Goal: Transaction & Acquisition: Purchase product/service

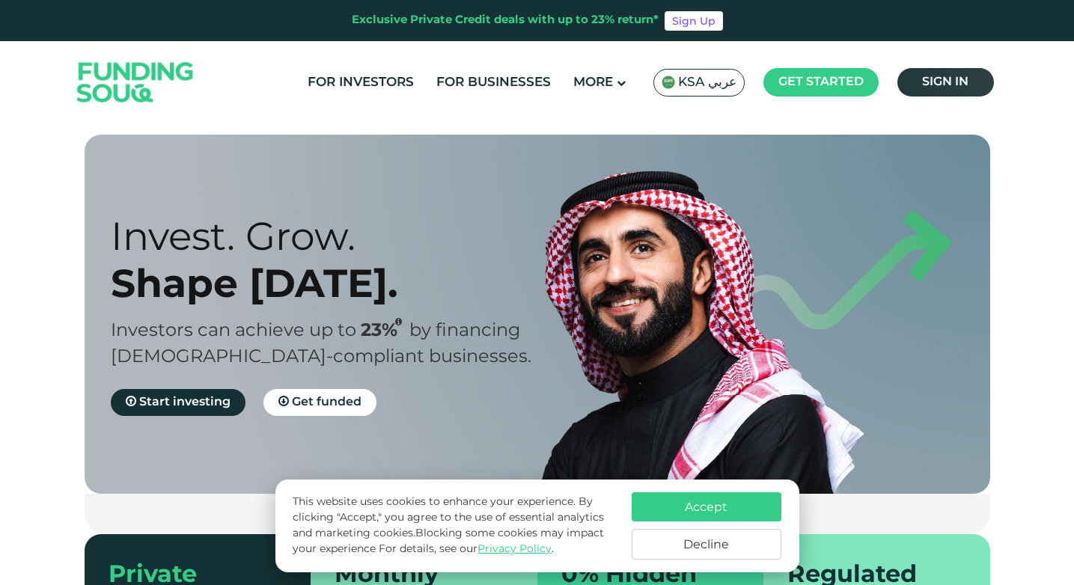
click at [950, 72] on link "Sign in" at bounding box center [945, 82] width 97 height 28
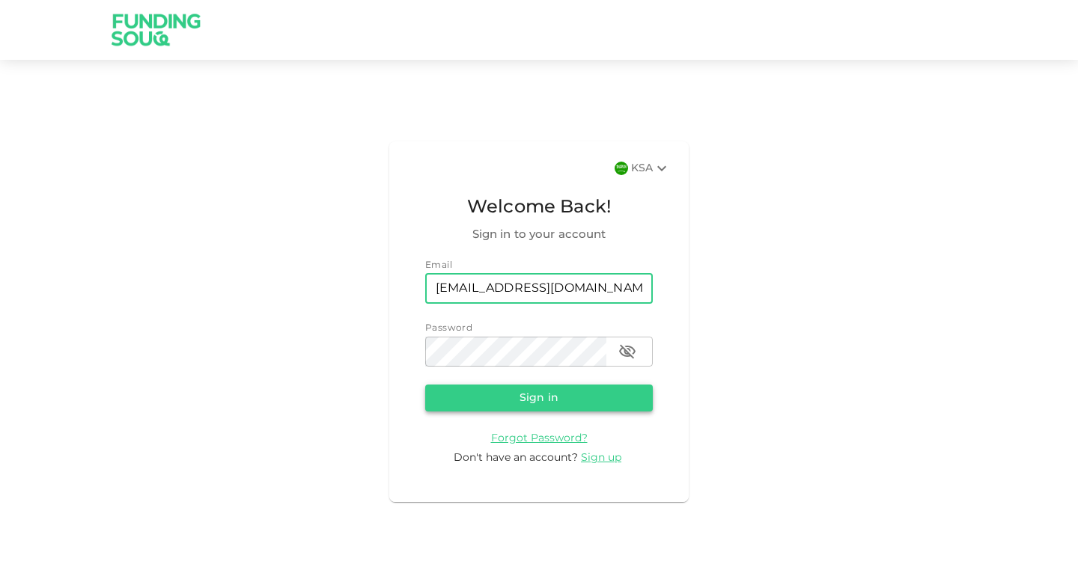
click at [481, 405] on button "Sign in" at bounding box center [539, 398] width 228 height 27
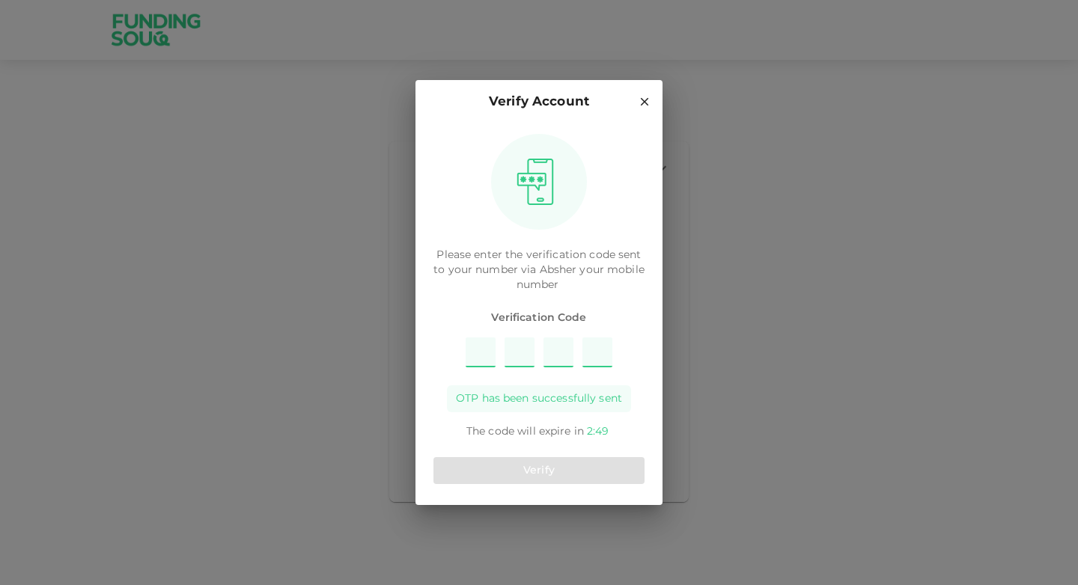
click at [483, 347] on input "Please enter OTP character 1" at bounding box center [481, 353] width 30 height 30
type input "3"
type input "1"
type input "9"
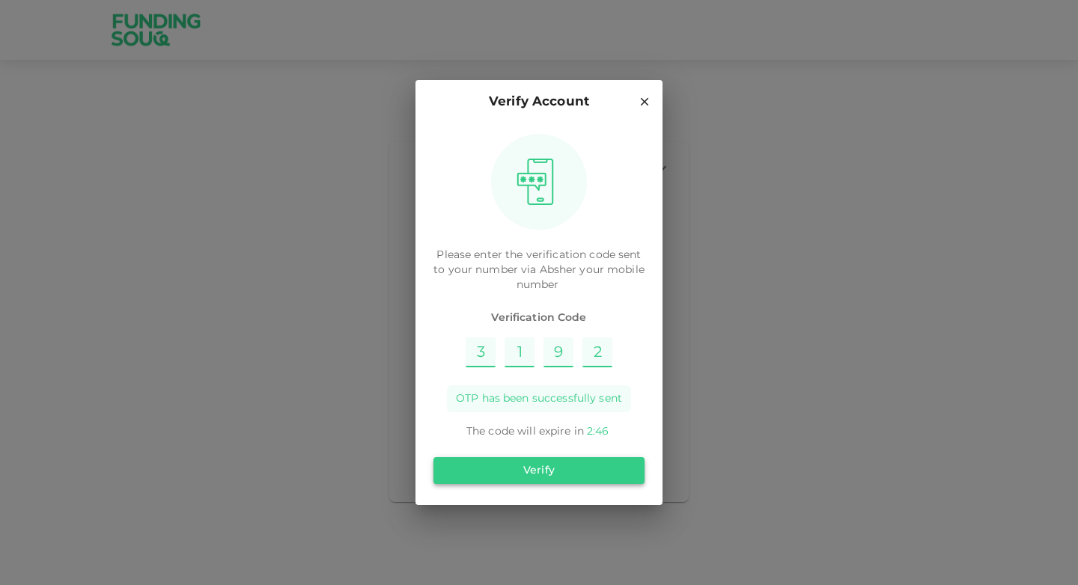
type input "2"
click at [577, 474] on button "Verify" at bounding box center [538, 470] width 211 height 27
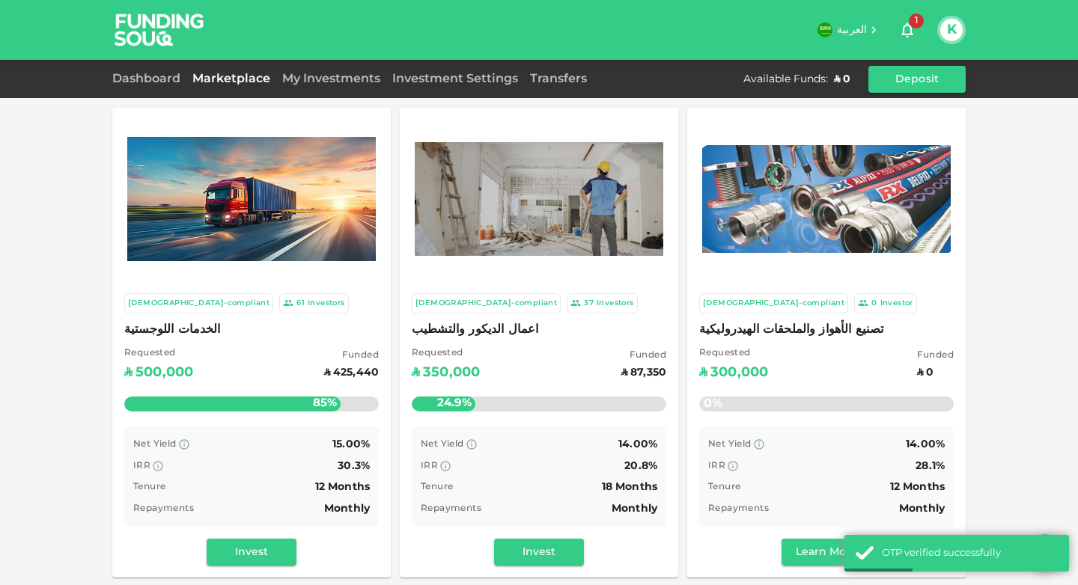
click at [1016, 262] on div "Sharia-compliant 61 Investors الخدمات اللوجستية Requested ʢ 500,000 Funded ʢ 42…" at bounding box center [539, 497] width 1078 height 995
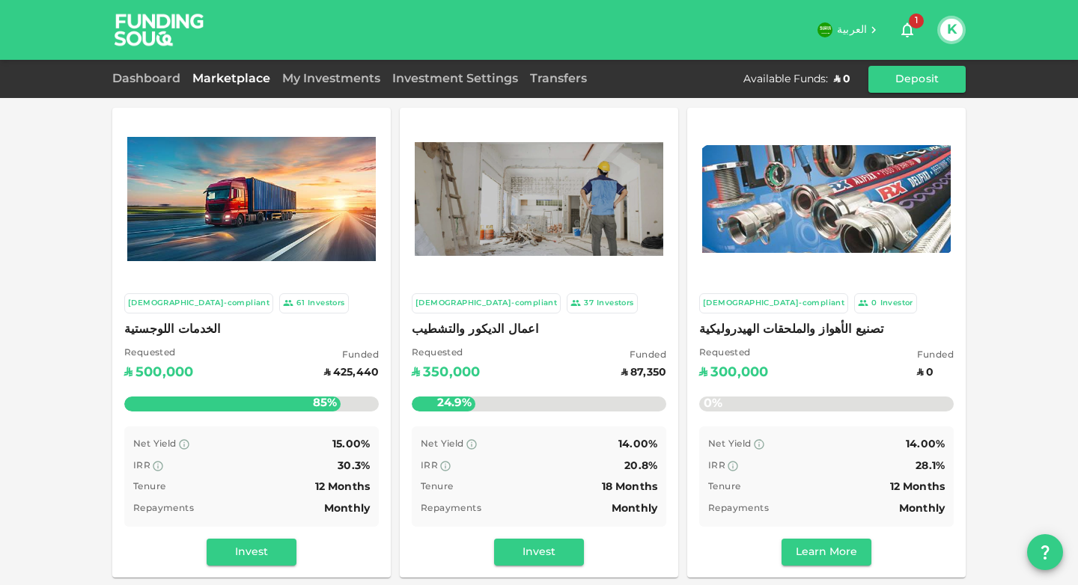
click at [301, 70] on div "My Investments" at bounding box center [331, 79] width 110 height 18
click at [326, 81] on link "My Investments" at bounding box center [331, 78] width 110 height 11
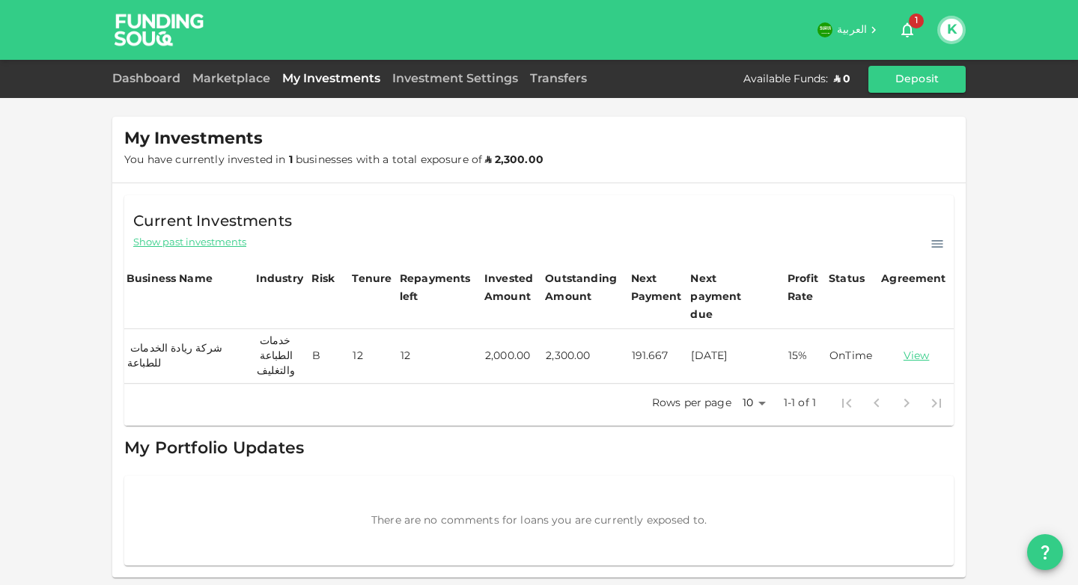
click at [500, 340] on td "2,000.00" at bounding box center [512, 356] width 61 height 55
click at [915, 350] on link "View" at bounding box center [916, 357] width 69 height 14
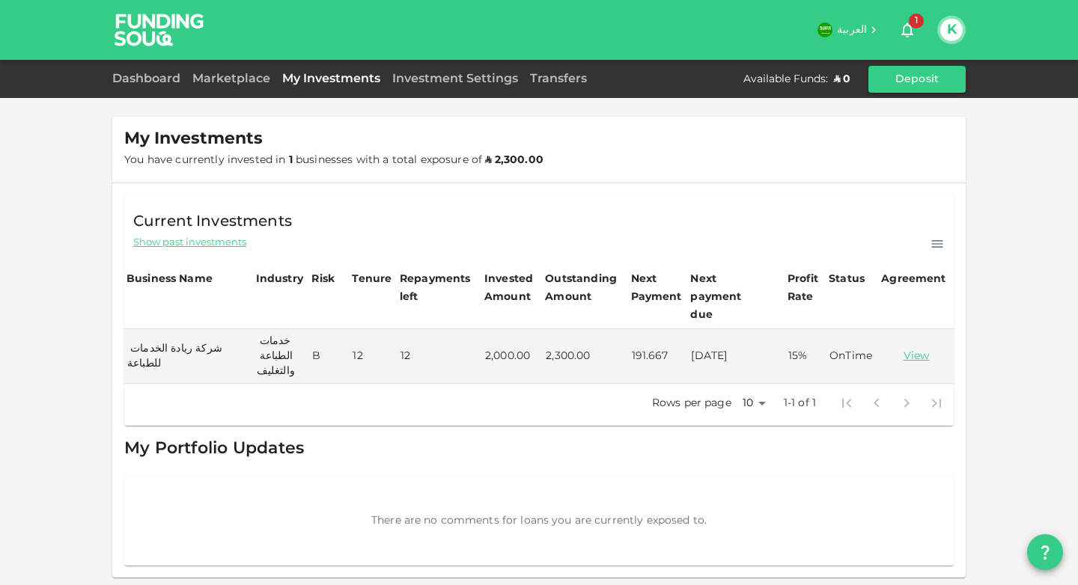
click at [572, 192] on div "Current Investments Show past investments Business Name Industry Risk Tenure Re…" at bounding box center [538, 380] width 853 height 394
click at [535, 76] on link "Transfers" at bounding box center [558, 78] width 69 height 11
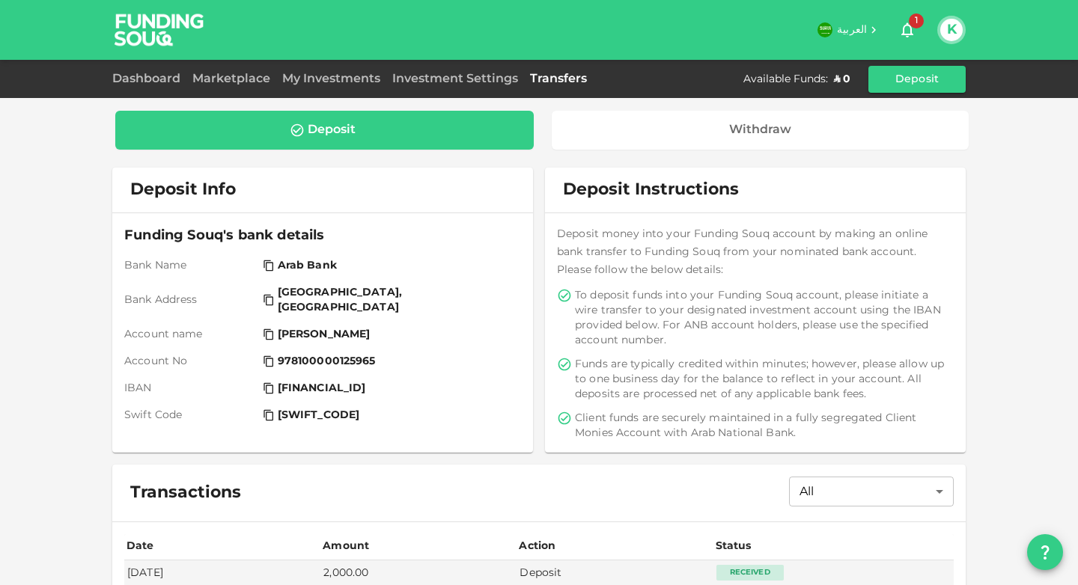
click at [248, 85] on div "Marketplace" at bounding box center [231, 79] width 90 height 18
click at [243, 79] on link "Marketplace" at bounding box center [231, 78] width 90 height 11
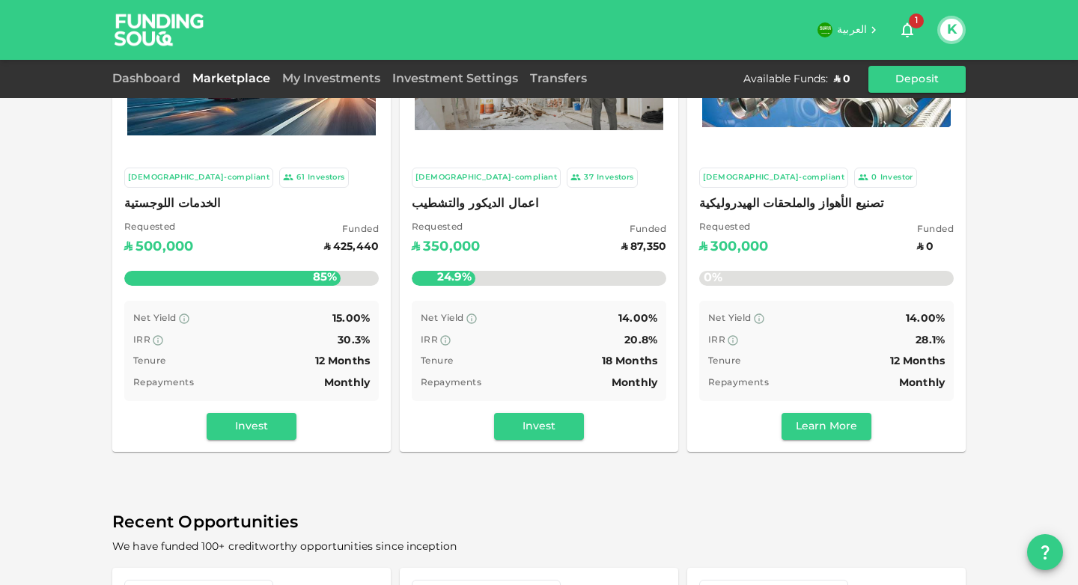
scroll to position [104, 0]
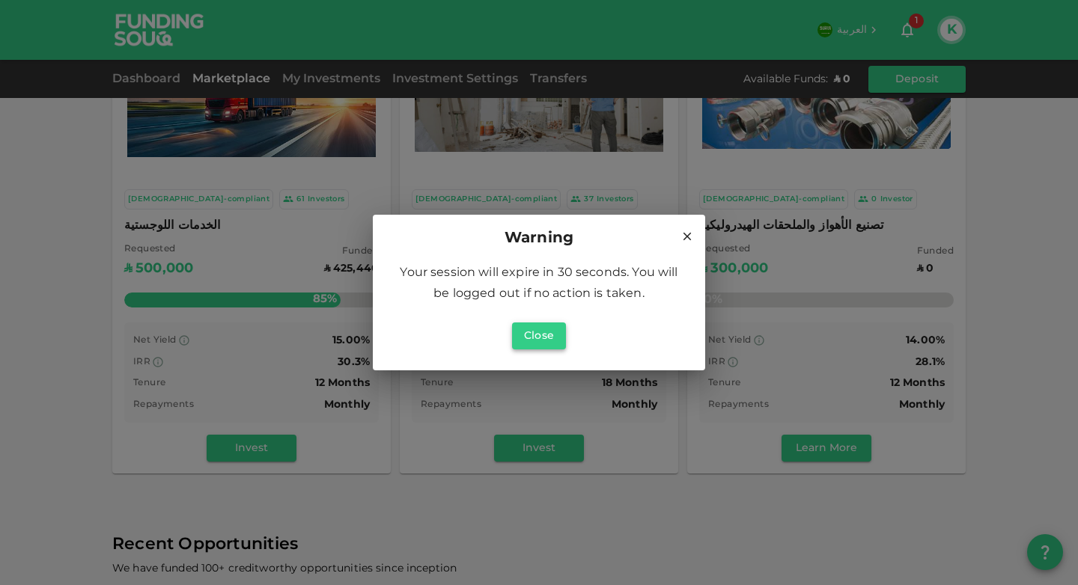
click at [521, 344] on button "Close" at bounding box center [539, 336] width 54 height 27
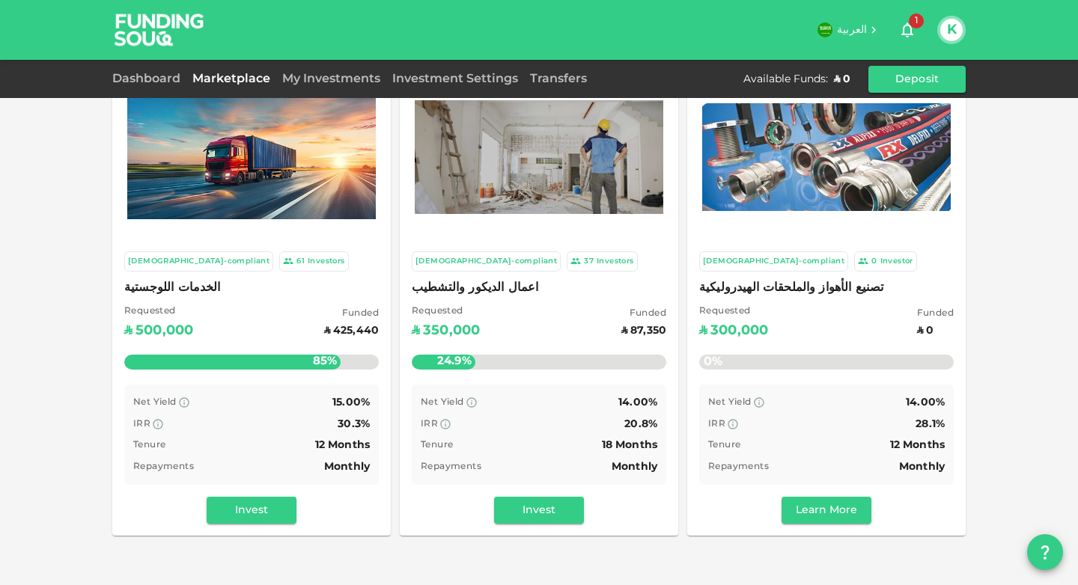
scroll to position [0, 0]
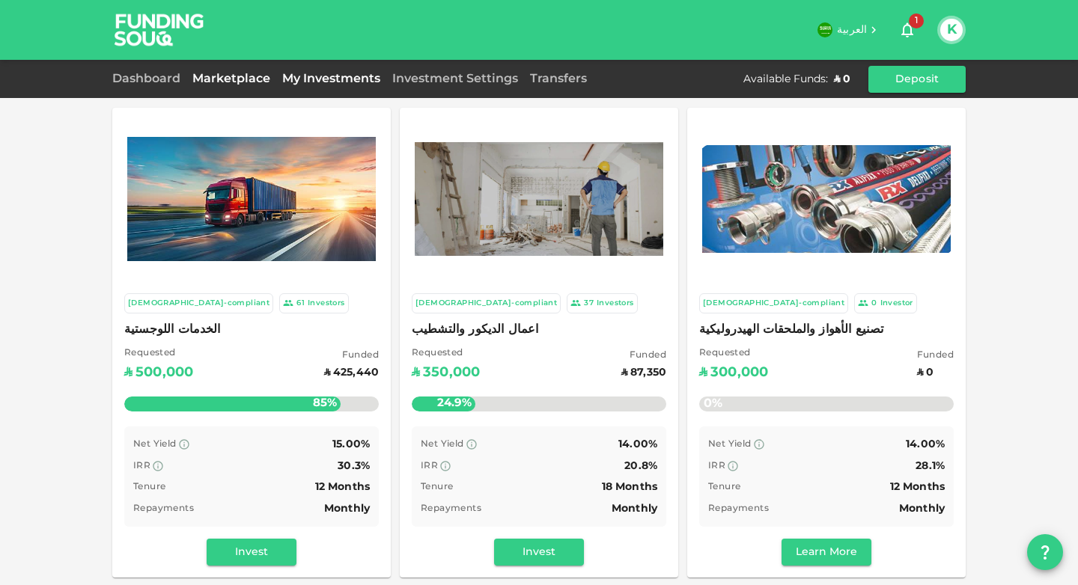
click at [301, 79] on link "My Investments" at bounding box center [331, 78] width 110 height 11
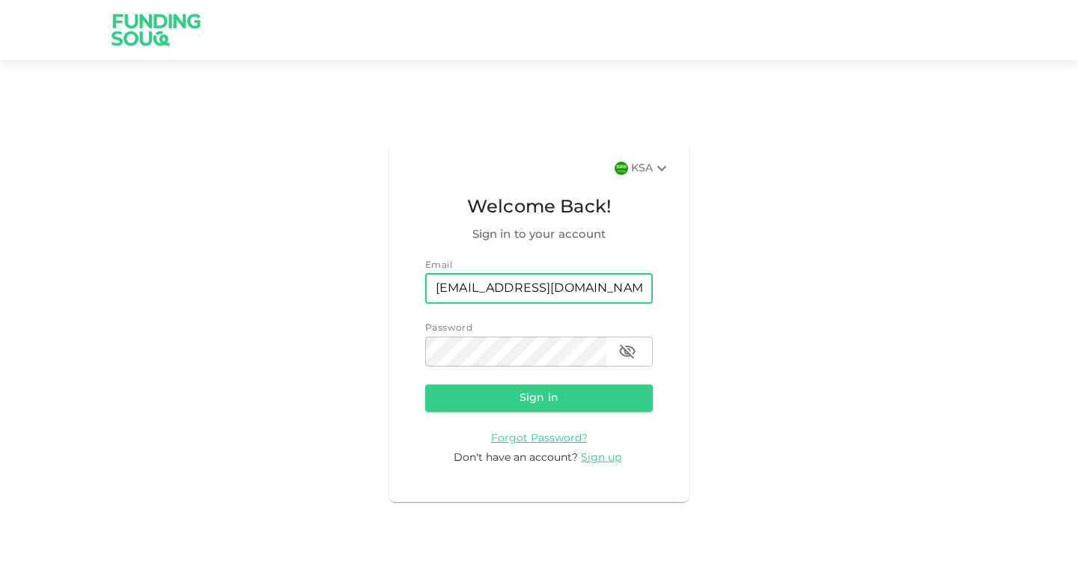
click at [508, 412] on form "Email email [EMAIL_ADDRESS][DOMAIN_NAME] email Password password password Sign …" at bounding box center [539, 362] width 228 height 207
click at [510, 409] on button "Sign in" at bounding box center [539, 398] width 228 height 27
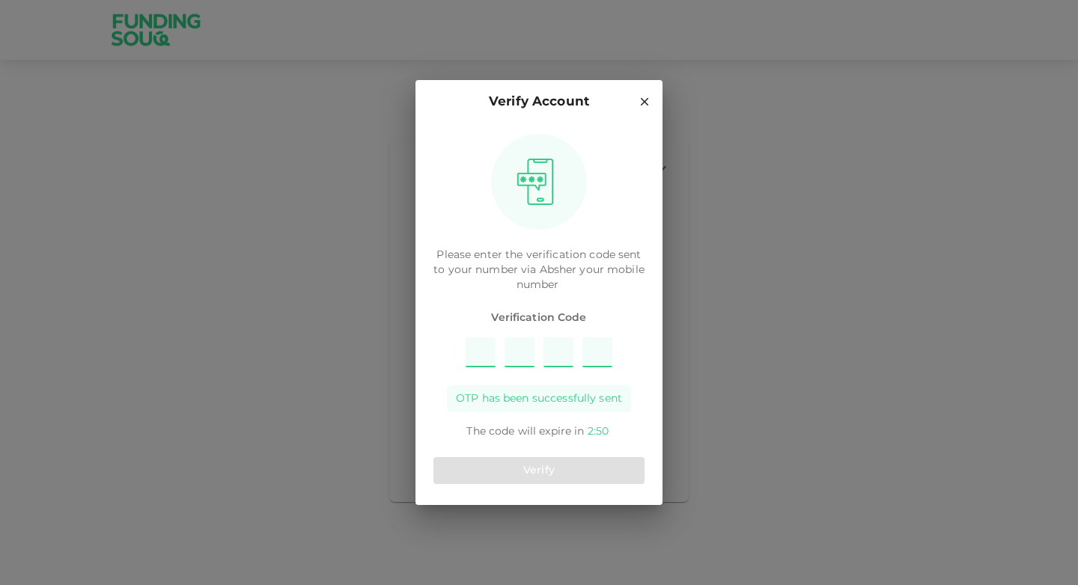
type input "5"
type input "3"
type input "9"
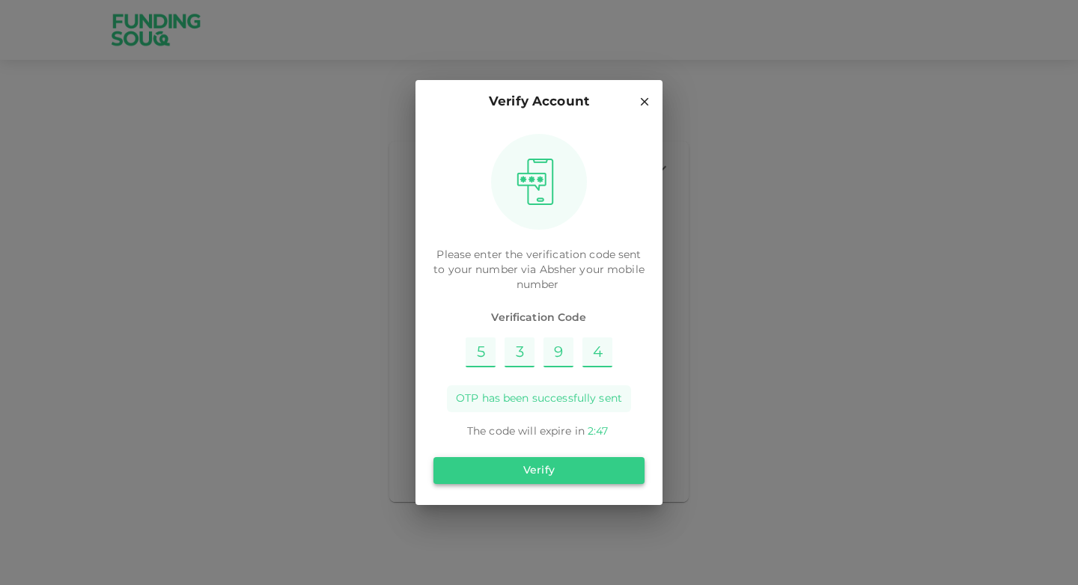
type input "4"
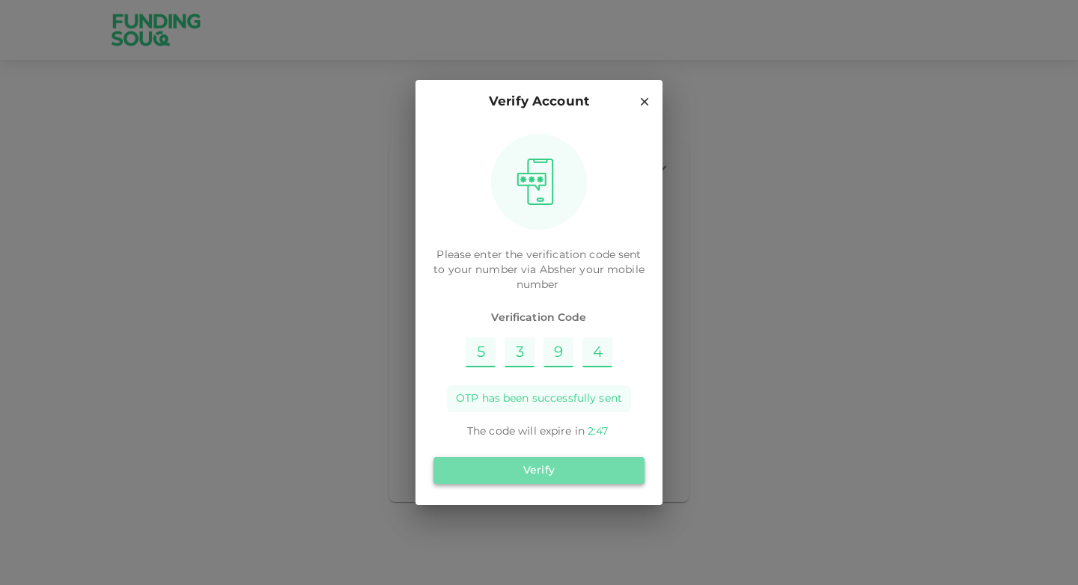
click at [546, 468] on button "Verify" at bounding box center [538, 470] width 211 height 27
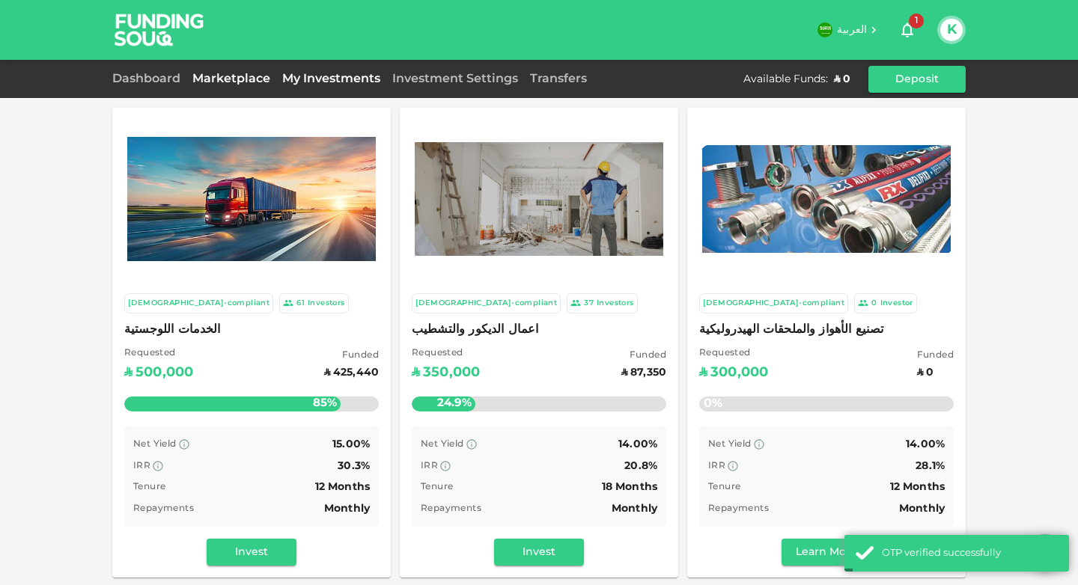
click at [317, 73] on link "My Investments" at bounding box center [331, 78] width 110 height 11
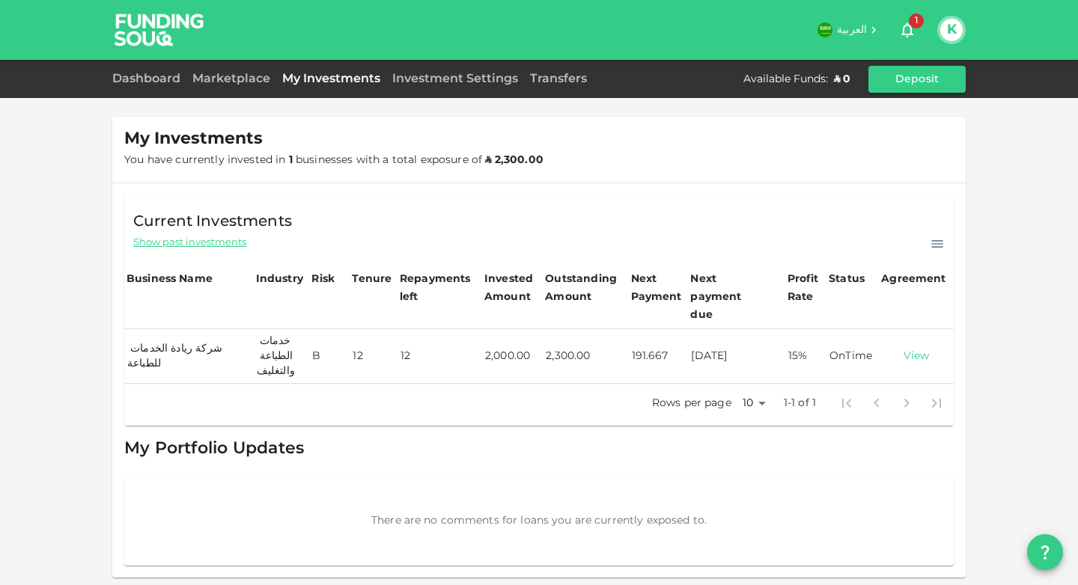
click at [926, 350] on link "View" at bounding box center [916, 357] width 69 height 14
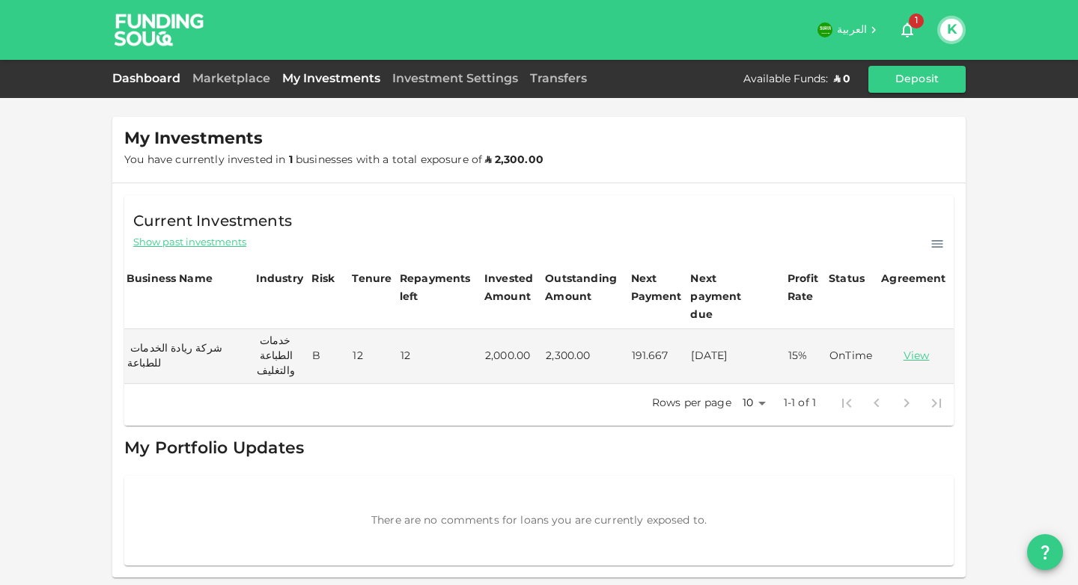
click at [123, 79] on link "Dashboard" at bounding box center [149, 78] width 74 height 11
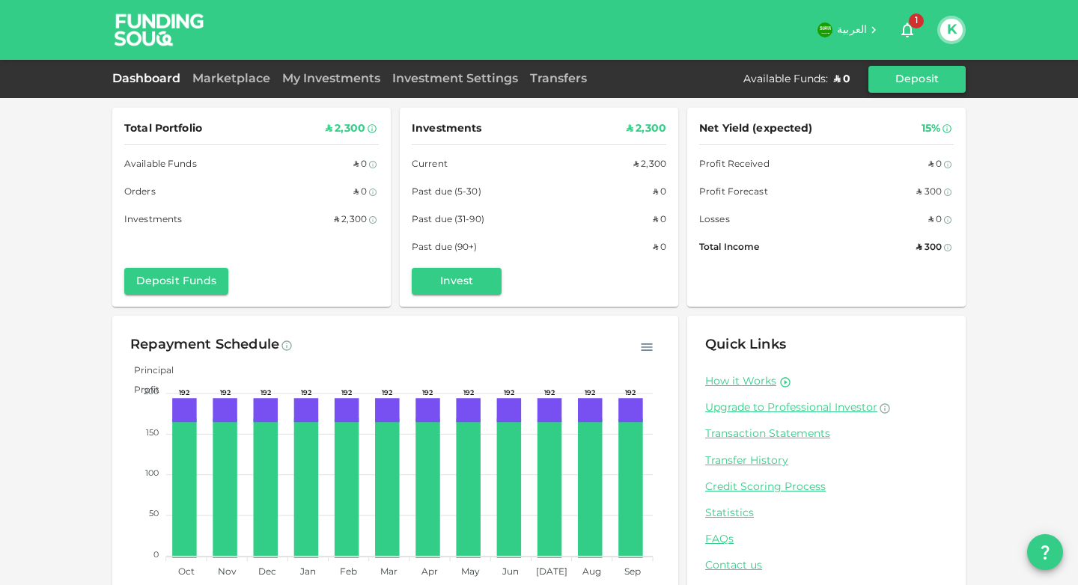
click at [915, 82] on button "Deposit" at bounding box center [916, 79] width 97 height 27
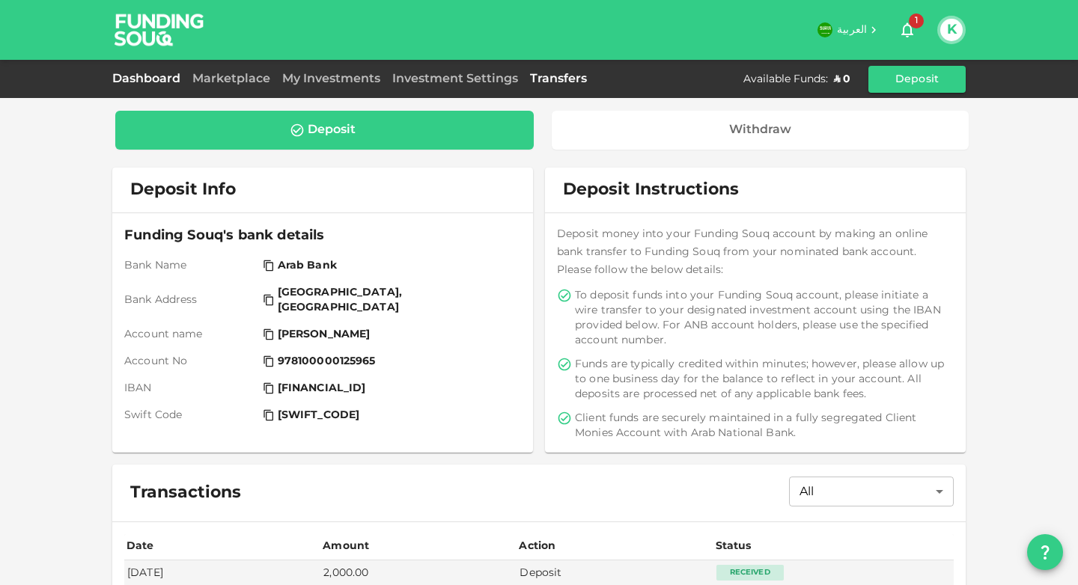
click at [141, 76] on link "Dashboard" at bounding box center [149, 78] width 74 height 11
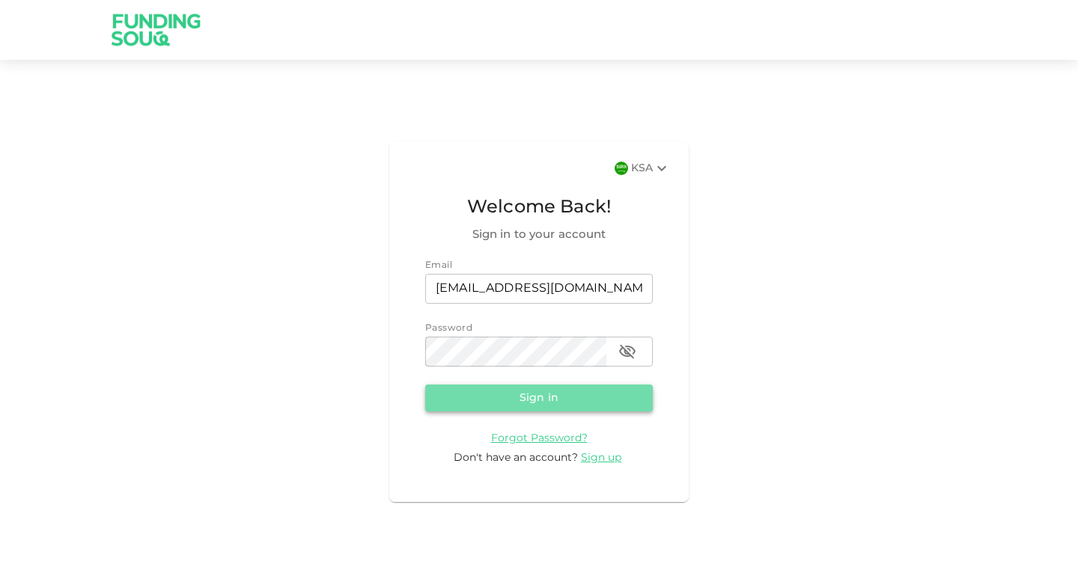
click at [546, 399] on button "Sign in" at bounding box center [539, 398] width 228 height 27
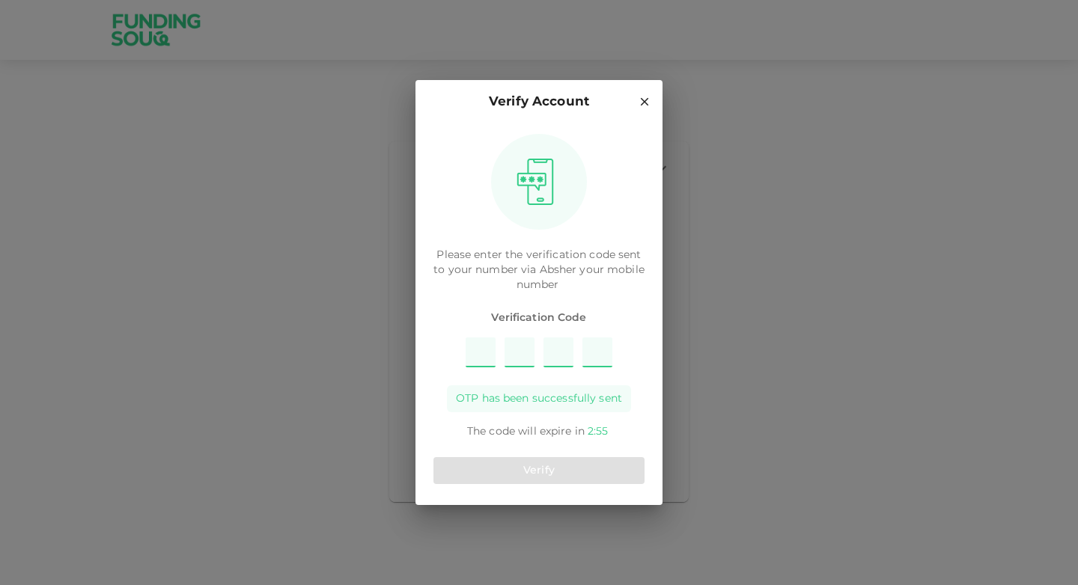
type input "6"
type input "7"
type input "3"
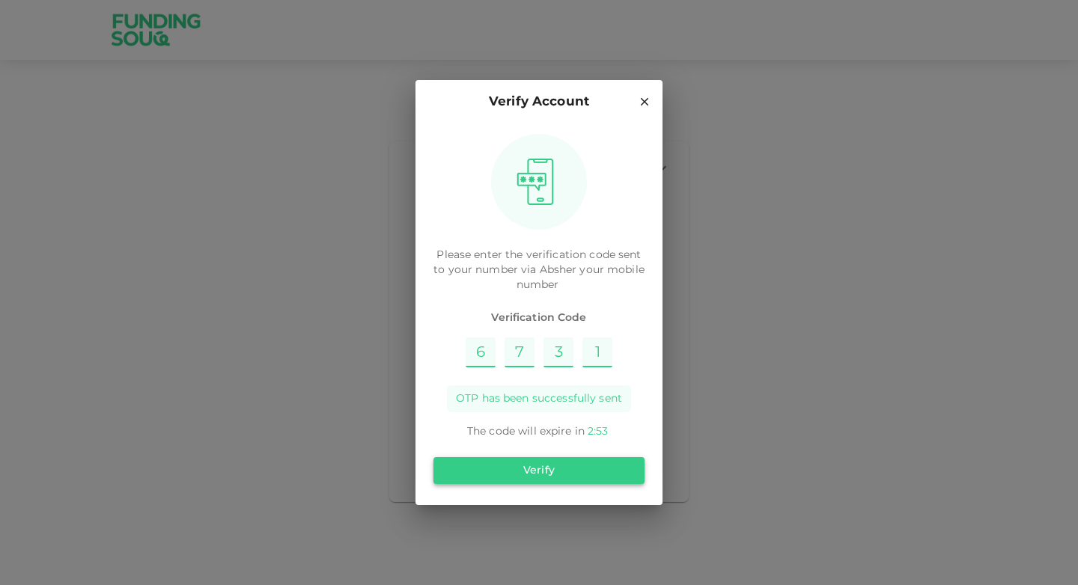
type input "1"
click at [552, 465] on button "Verify" at bounding box center [538, 470] width 211 height 27
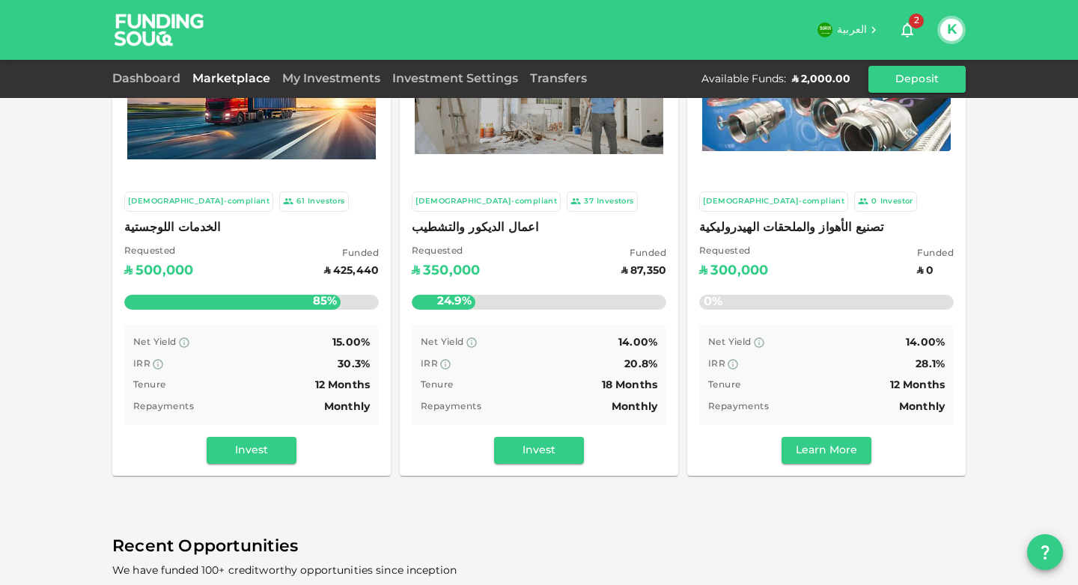
scroll to position [102, 0]
click at [228, 445] on button "Invest" at bounding box center [252, 450] width 90 height 27
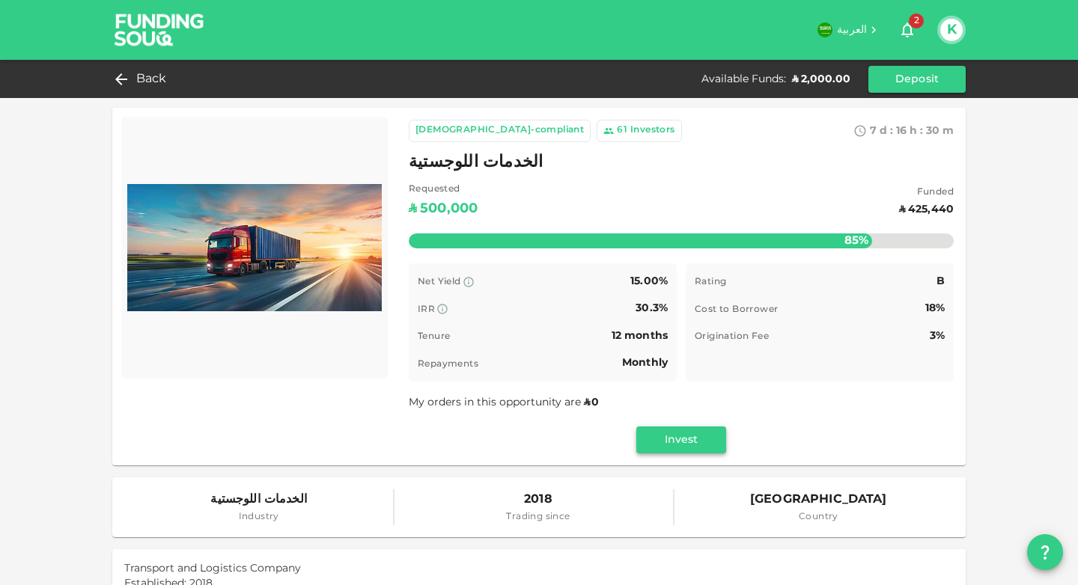
click at [677, 438] on button "Invest" at bounding box center [681, 440] width 90 height 27
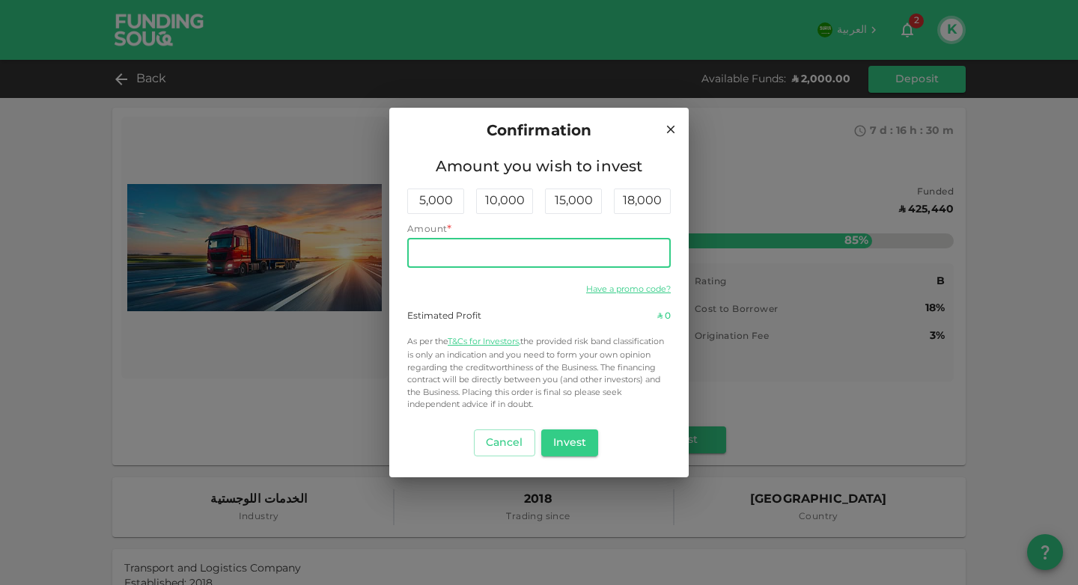
click at [519, 243] on input "Amount" at bounding box center [538, 253] width 263 height 30
type input "2,000"
click at [597, 369] on p "As per the T&Cs for Investors, the provided risk band classification is only an…" at bounding box center [538, 373] width 263 height 76
click at [566, 438] on button "Invest" at bounding box center [570, 443] width 58 height 27
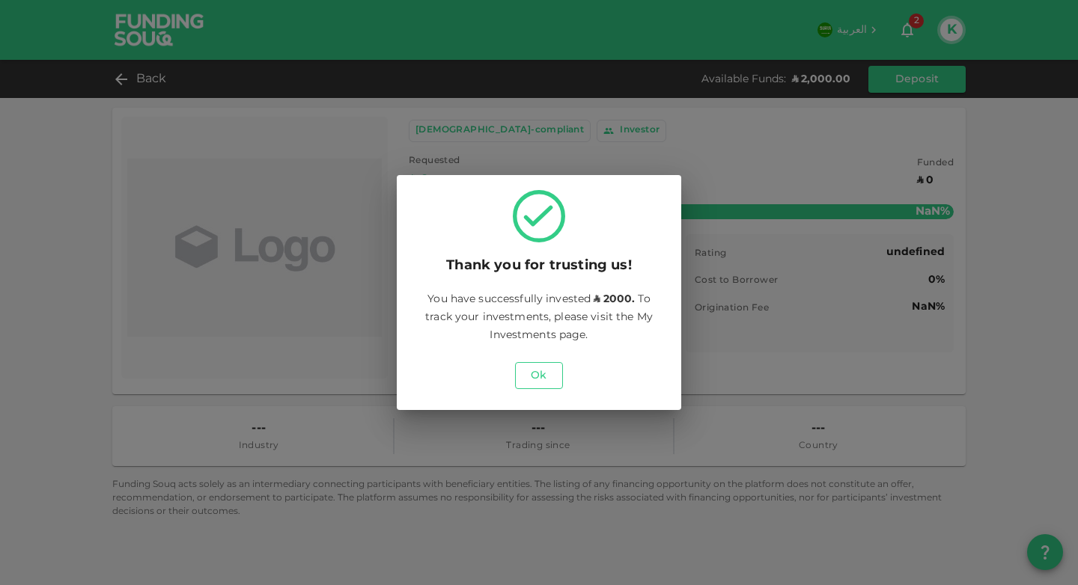
click at [534, 377] on button "Ok" at bounding box center [539, 375] width 48 height 27
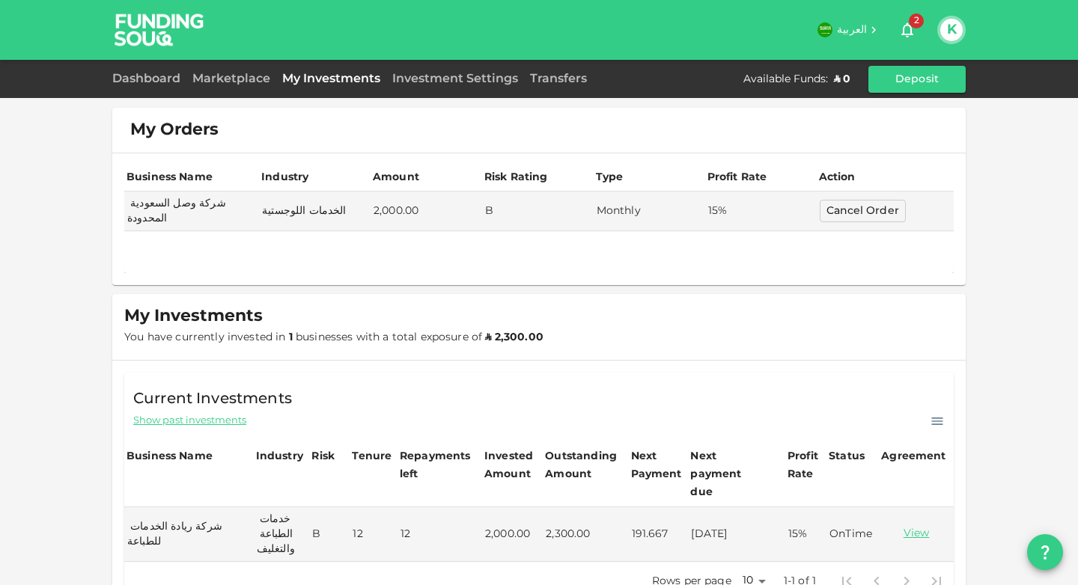
scroll to position [106, 0]
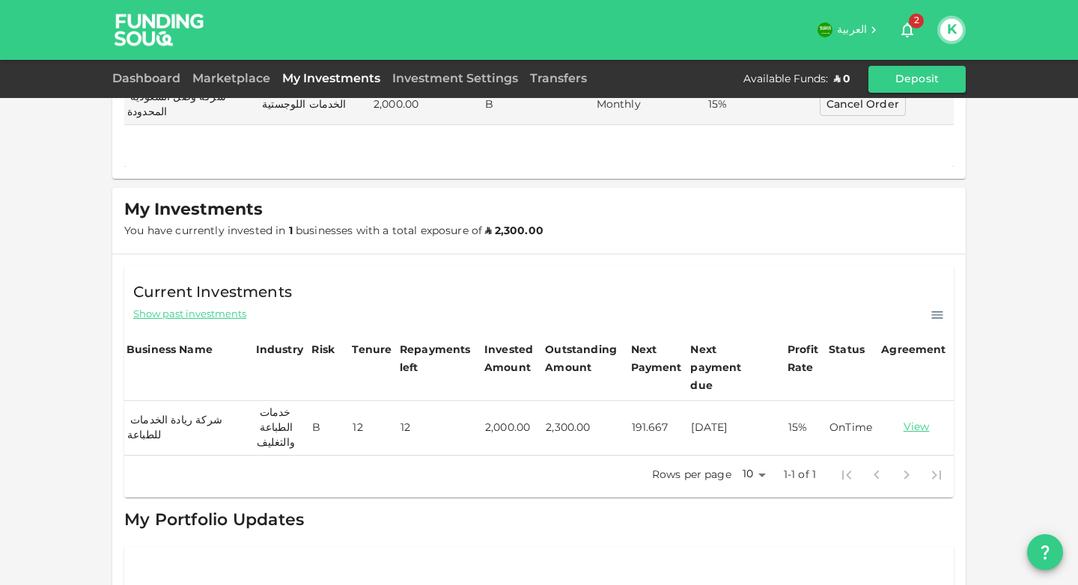
click at [629, 401] on td "191.667" at bounding box center [659, 428] width 60 height 55
click at [630, 401] on td "191.667" at bounding box center [659, 428] width 60 height 55
click at [702, 401] on td "[DATE]" at bounding box center [736, 428] width 97 height 55
drag, startPoint x: 623, startPoint y: 399, endPoint x: 658, endPoint y: 399, distance: 35.2
click at [658, 401] on td "191.667" at bounding box center [659, 428] width 60 height 55
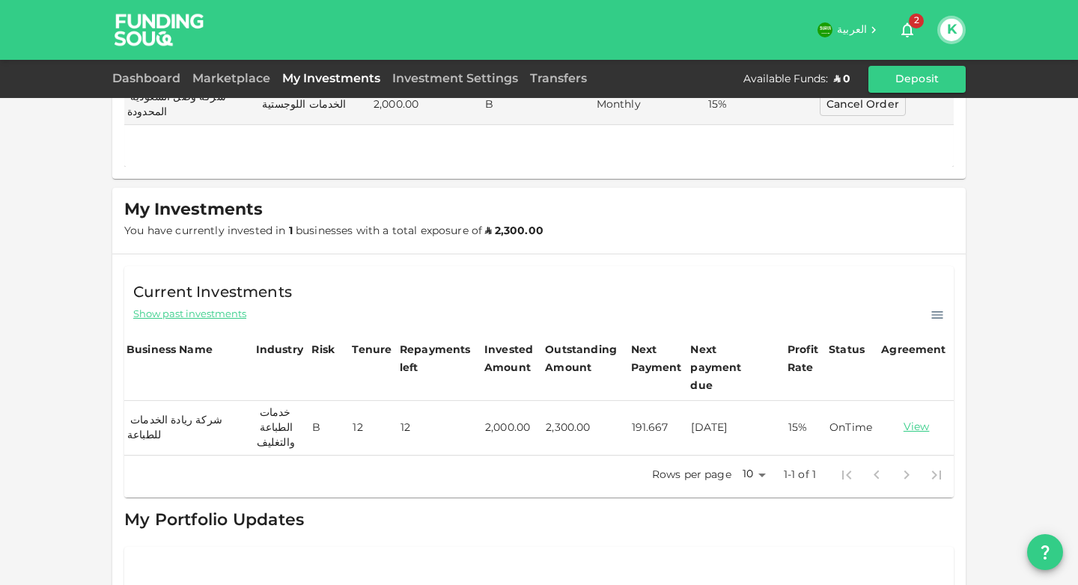
click at [594, 419] on td "2,300.00" at bounding box center [585, 428] width 85 height 55
click at [495, 406] on td "2,000.00" at bounding box center [512, 428] width 61 height 55
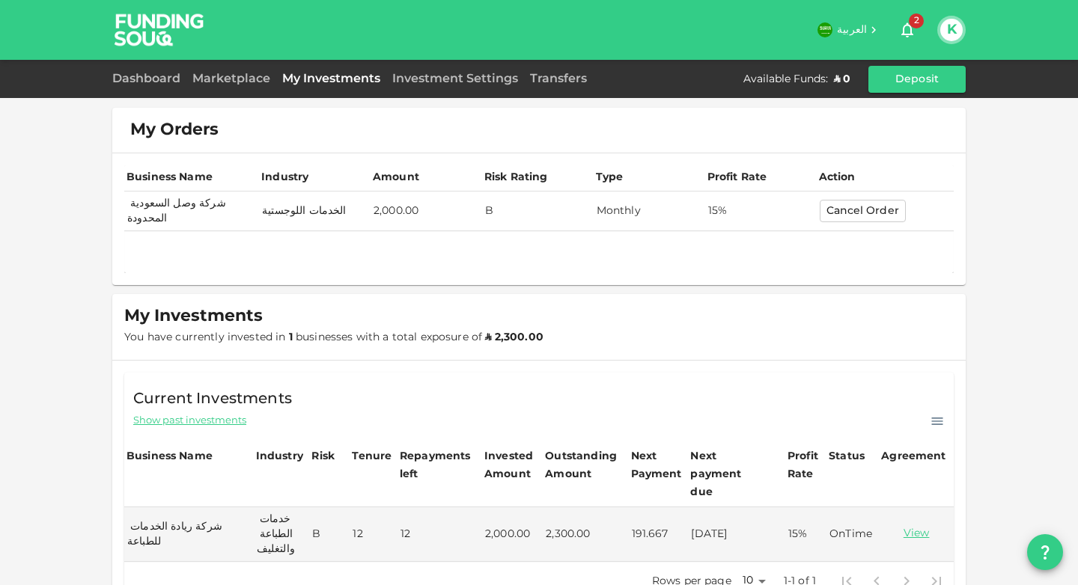
click at [388, 206] on td "2,000.00" at bounding box center [427, 212] width 112 height 40
drag, startPoint x: 700, startPoint y: 209, endPoint x: 728, endPoint y: 213, distance: 27.9
click at [723, 209] on tr "شركة وصل السعودية المحدودة الخدمات اللوجستية 2,000.00 B Monthly 15% Cancel Order" at bounding box center [538, 212] width 829 height 40
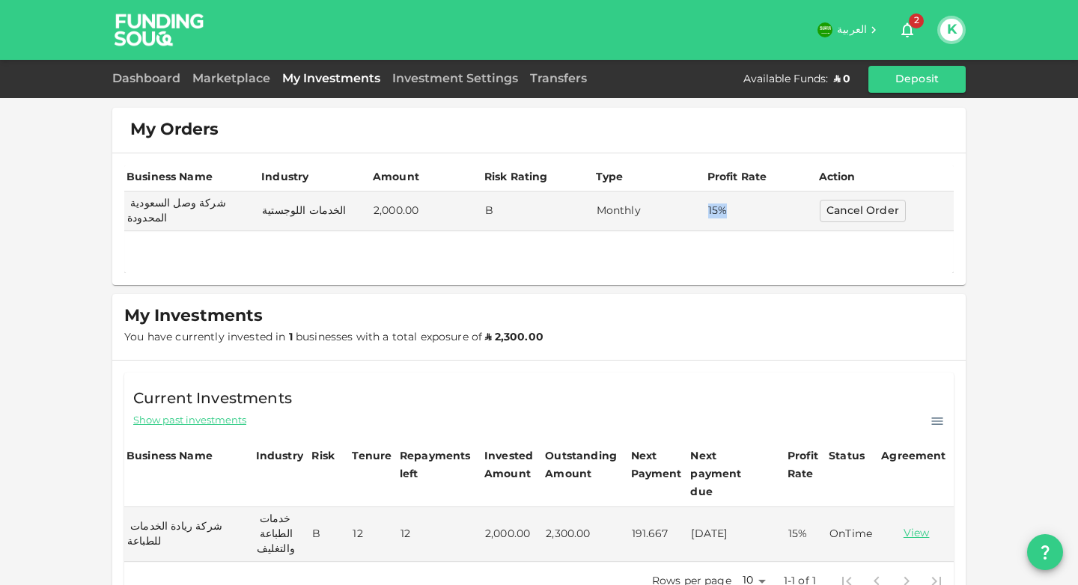
scroll to position [3, 0]
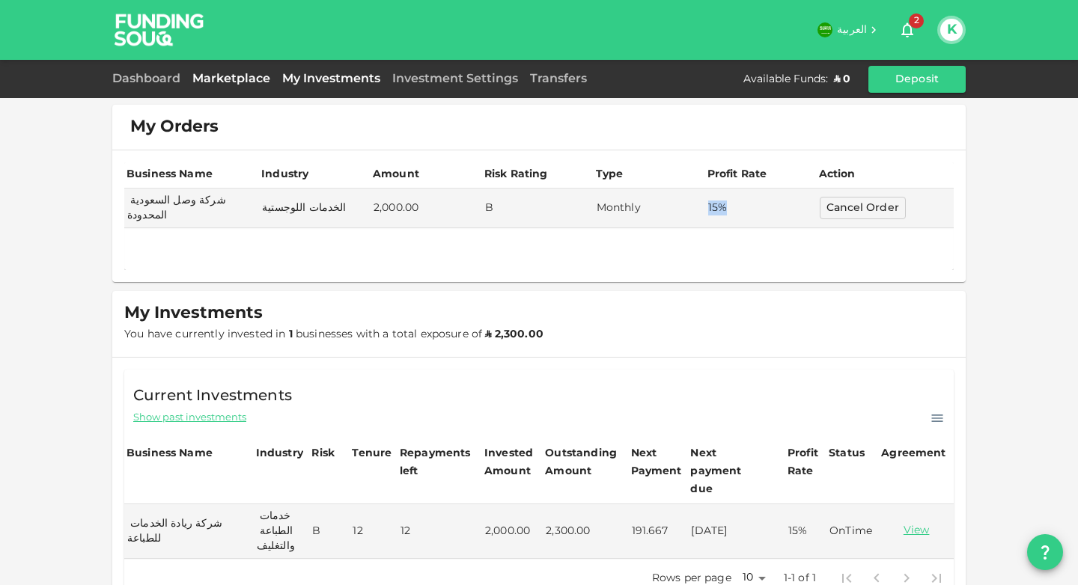
click at [231, 74] on link "Marketplace" at bounding box center [231, 78] width 90 height 11
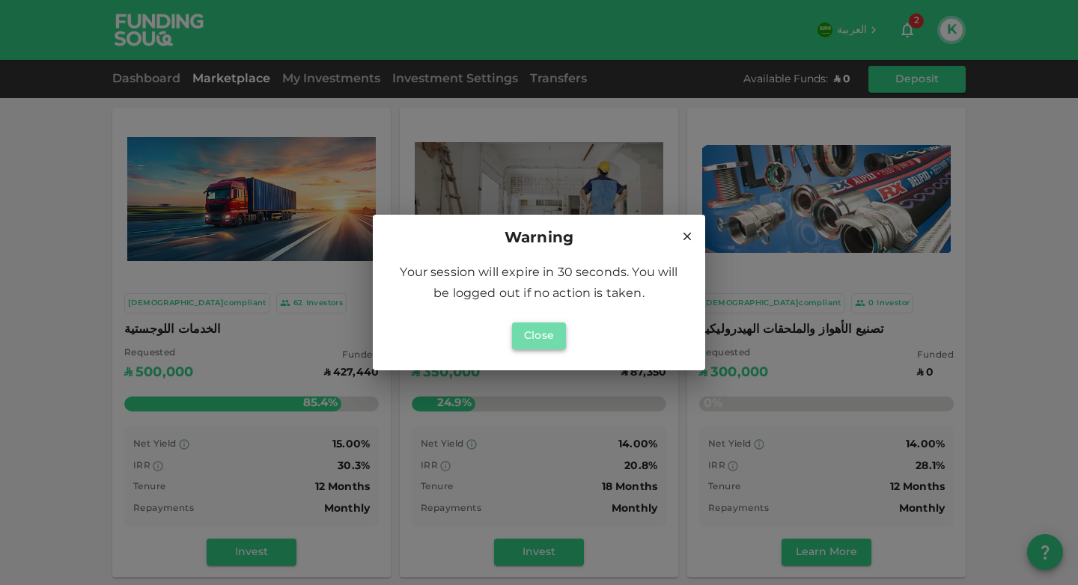
click at [548, 342] on button "Close" at bounding box center [539, 336] width 54 height 27
